Goal: Task Accomplishment & Management: Complete application form

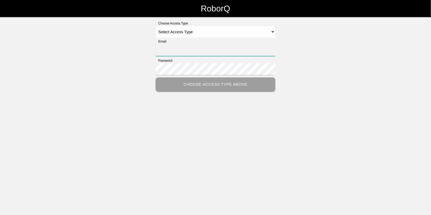
type input "[EMAIL_ADDRESS][DOMAIN_NAME]"
click at [171, 20] on div "RoborQ Choose Access Type Select Access Type Admin Customer Supervisor Worker E…" at bounding box center [215, 46] width 431 height 92
click at [172, 30] on select "Select Access Type Admin Customer Supervisor Worker" at bounding box center [216, 32] width 120 height 12
select select "Admin"
click at [156, 26] on select "Select Access Type Admin Customer Supervisor Worker" at bounding box center [216, 32] width 120 height 12
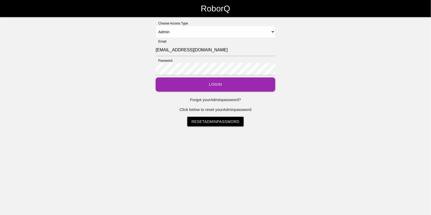
click at [209, 85] on button "Login" at bounding box center [216, 84] width 120 height 14
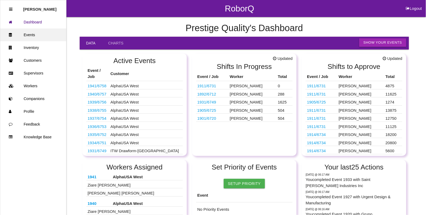
click at [31, 34] on link "Events" at bounding box center [33, 34] width 66 height 13
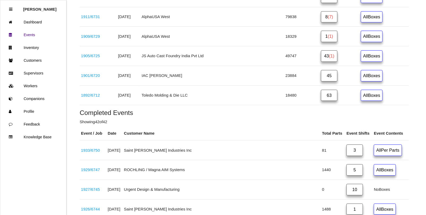
scroll to position [432, 0]
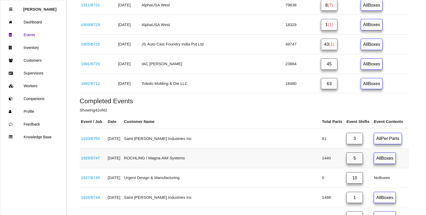
click at [100, 160] on link "1929 / 6747" at bounding box center [90, 158] width 19 height 5
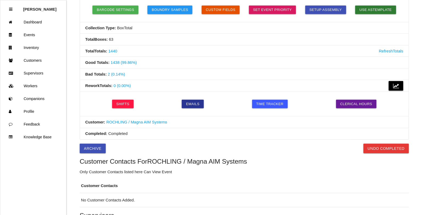
scroll to position [166, 0]
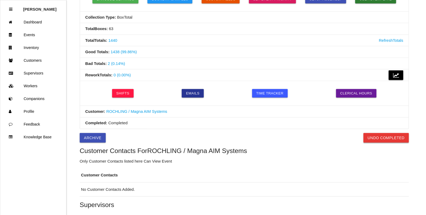
click at [386, 140] on button "Undo Completed" at bounding box center [386, 138] width 45 height 10
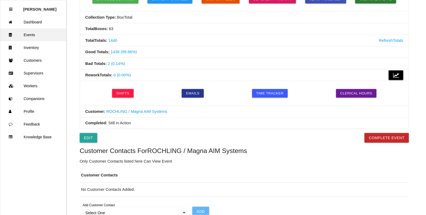
click at [26, 35] on link "Events" at bounding box center [33, 34] width 66 height 13
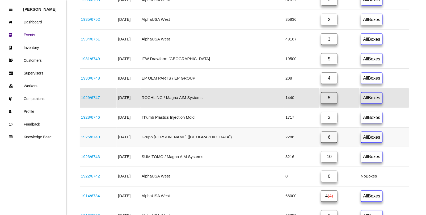
scroll to position [234, 0]
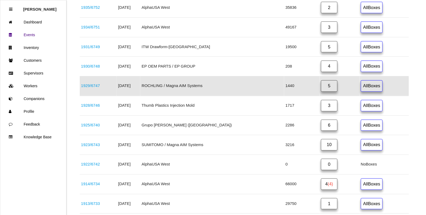
click at [99, 88] on link "1929 / 6747" at bounding box center [90, 86] width 19 height 5
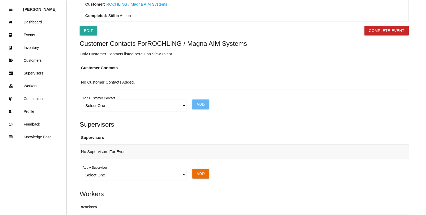
scroll to position [358, 0]
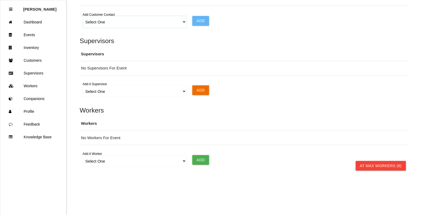
click at [183, 22] on select "Select One Choose All [PERSON_NAME] [PERSON_NAME] [PERSON_NAME] [PERSON_NAME] […" at bounding box center [135, 22] width 104 height 12
click at [83, 16] on select "Select One Choose All [PERSON_NAME] [PERSON_NAME] [PERSON_NAME] [PERSON_NAME] […" at bounding box center [135, 22] width 104 height 12
click at [198, 20] on input "Add" at bounding box center [201, 21] width 17 height 10
click at [183, 23] on select "Select One Choose All [PERSON_NAME] [PERSON_NAME] [PERSON_NAME] [PERSON_NAME] […" at bounding box center [135, 22] width 104 height 12
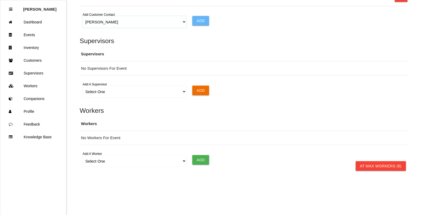
click at [83, 16] on select "Select One Choose All [PERSON_NAME] [PERSON_NAME] [PERSON_NAME] [PERSON_NAME] […" at bounding box center [135, 22] width 104 height 12
click at [196, 21] on input "Add" at bounding box center [201, 21] width 17 height 10
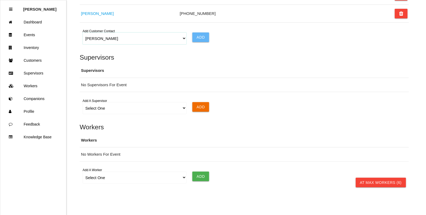
click at [183, 40] on select "Select One Choose All [PERSON_NAME] [PERSON_NAME] [PERSON_NAME] [PERSON_NAME] […" at bounding box center [135, 38] width 104 height 12
click at [83, 34] on select "Select One Choose All [PERSON_NAME] [PERSON_NAME] [PERSON_NAME] [PERSON_NAME] […" at bounding box center [135, 38] width 104 height 12
click at [197, 38] on input "Add" at bounding box center [201, 37] width 17 height 10
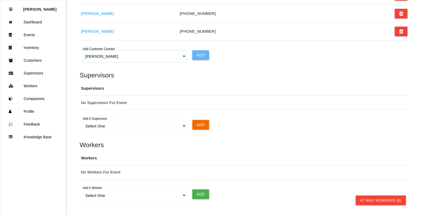
click at [184, 56] on select "Select One Choose All [PERSON_NAME] [PERSON_NAME] [PERSON_NAME] [PERSON_NAME] […" at bounding box center [135, 56] width 104 height 12
click at [83, 52] on select "Select One Choose All [PERSON_NAME] [PERSON_NAME] [PERSON_NAME] [PERSON_NAME] […" at bounding box center [135, 56] width 104 height 12
click at [204, 56] on input "Add" at bounding box center [201, 55] width 17 height 10
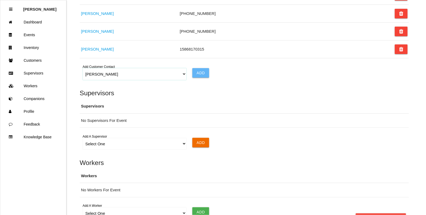
click at [181, 76] on select "Select One Choose All [PERSON_NAME] [PERSON_NAME] [PERSON_NAME] [PERSON_NAME] […" at bounding box center [135, 74] width 104 height 12
click at [83, 70] on select "Select One Choose All [PERSON_NAME] [PERSON_NAME] [PERSON_NAME] [PERSON_NAME] […" at bounding box center [135, 74] width 104 height 12
click at [203, 73] on input "Add" at bounding box center [201, 73] width 17 height 10
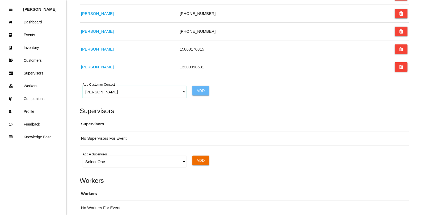
drag, startPoint x: 182, startPoint y: 95, endPoint x: 180, endPoint y: 97, distance: 2.8
click at [182, 95] on select "Select One Choose All [PERSON_NAME] [PERSON_NAME] [PERSON_NAME] [PERSON_NAME] […" at bounding box center [135, 92] width 104 height 12
select select "65bb977ee66f43000e353555"
click at [83, 88] on select "Select One Choose All [PERSON_NAME] [PERSON_NAME] [PERSON_NAME] [PERSON_NAME] […" at bounding box center [135, 92] width 104 height 12
click at [200, 94] on input "Add" at bounding box center [201, 91] width 17 height 10
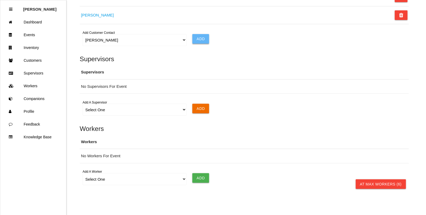
scroll to position [451, 0]
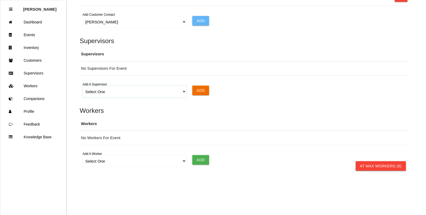
click at [183, 93] on select "Select One [PERSON_NAME]" at bounding box center [135, 92] width 104 height 12
select select "6702dd267ee3f70a3ba61479"
click at [83, 86] on select "Select One [PERSON_NAME]" at bounding box center [135, 92] width 104 height 12
click at [208, 92] on input "Add" at bounding box center [201, 91] width 17 height 10
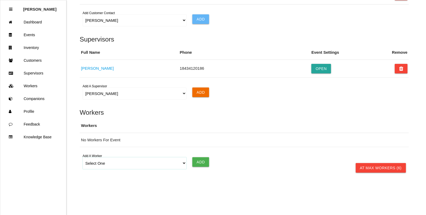
click at [183, 165] on select "Select One [PERSON_NAME] [PERSON_NAME] [PERSON_NAME] [PERSON_NAME] [PERSON_NAME…" at bounding box center [135, 163] width 104 height 12
click at [83, 159] on select "Select One [PERSON_NAME] [PERSON_NAME] [PERSON_NAME] [PERSON_NAME] [PERSON_NAME…" at bounding box center [135, 163] width 104 height 12
click at [203, 164] on input "Add" at bounding box center [201, 162] width 17 height 10
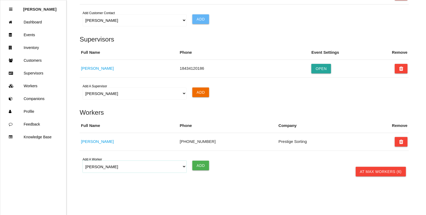
click at [182, 170] on select "Select One [PERSON_NAME] [PERSON_NAME] [PERSON_NAME] [PERSON_NAME] [PERSON_NAME…" at bounding box center [135, 167] width 104 height 12
select select "5fb8fcb2f2a26700121c4497"
click at [83, 163] on select "Select One [PERSON_NAME] [PERSON_NAME] [PERSON_NAME] [PERSON_NAME] [PERSON_NAME…" at bounding box center [135, 167] width 104 height 12
click at [199, 170] on input "Add" at bounding box center [201, 166] width 17 height 10
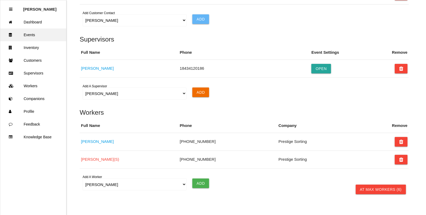
click at [27, 32] on link "Events" at bounding box center [33, 34] width 66 height 13
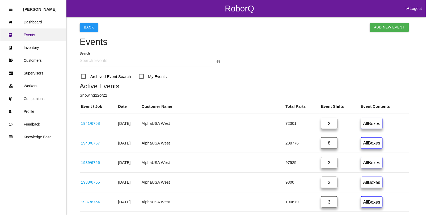
click at [36, 35] on link "Events" at bounding box center [33, 34] width 66 height 13
